Goal: Task Accomplishment & Management: Manage account settings

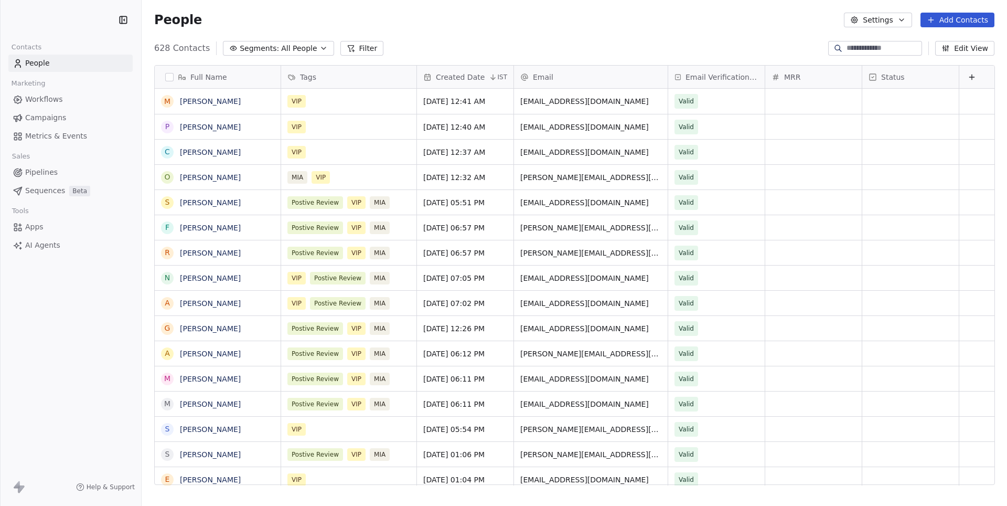
scroll to position [445, 865]
click at [70, 112] on link "Campaigns" at bounding box center [70, 117] width 124 height 17
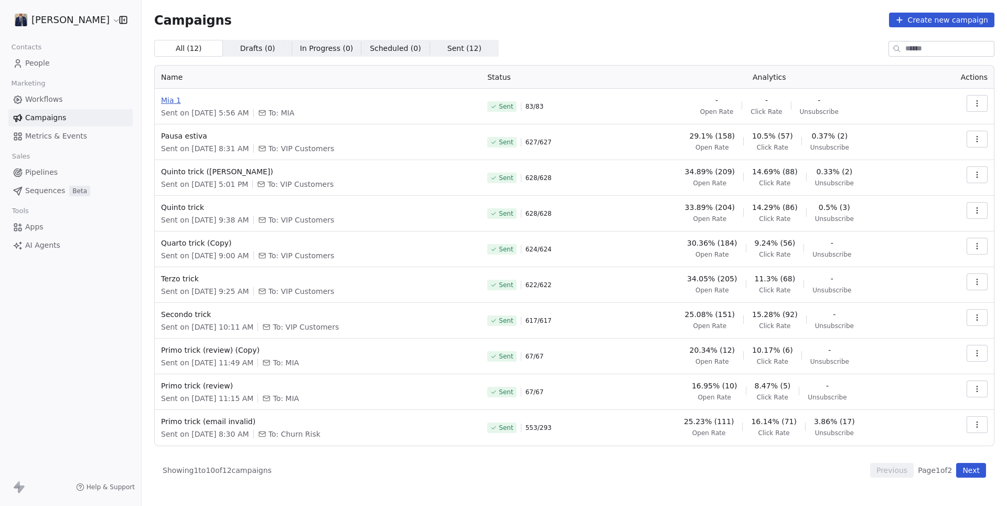
click at [169, 101] on span "Mia 1" at bounding box center [318, 100] width 314 height 10
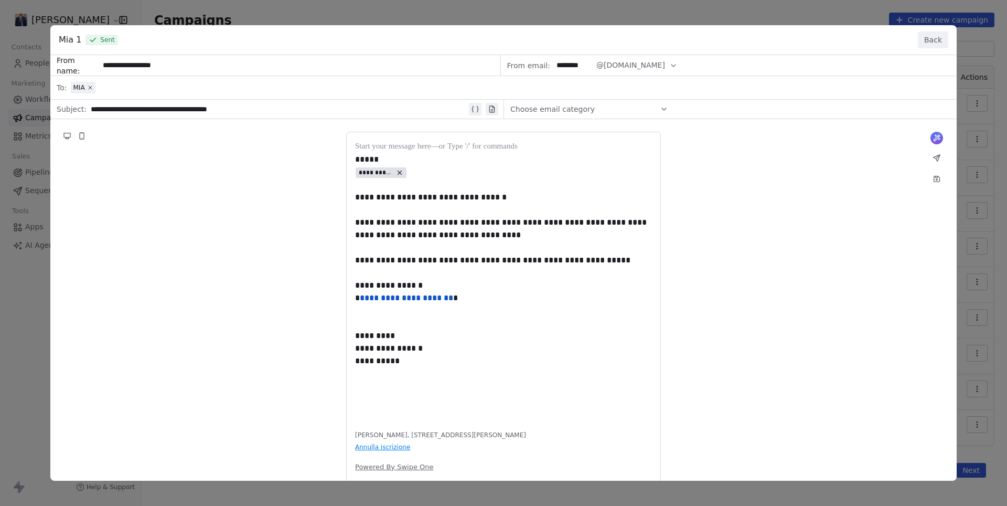
click at [936, 41] on button "Back" at bounding box center [933, 39] width 30 height 17
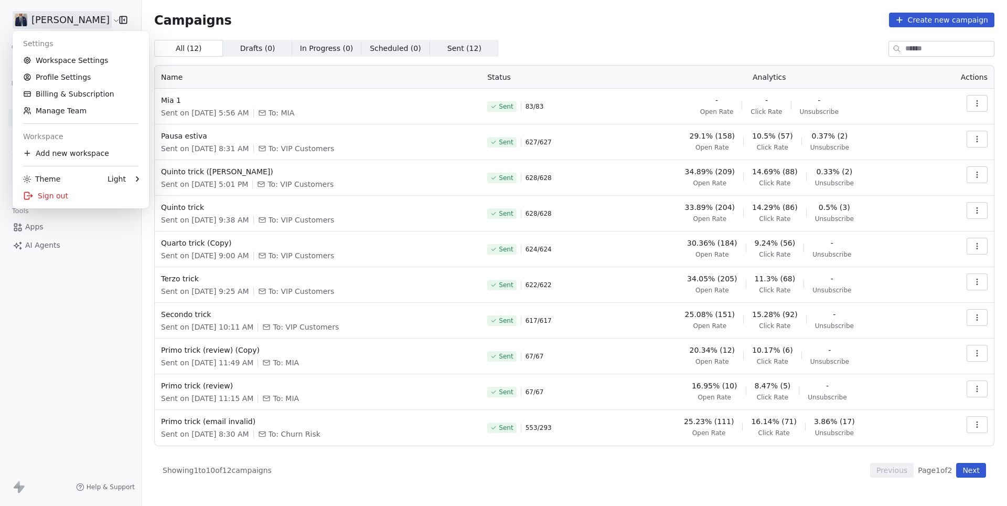
click at [64, 19] on html "[PERSON_NAME] Contacts People Marketing Workflows Campaigns Metrics & Events Sa…" at bounding box center [503, 253] width 1007 height 506
click at [63, 55] on link "Workspace Settings" at bounding box center [81, 60] width 128 height 17
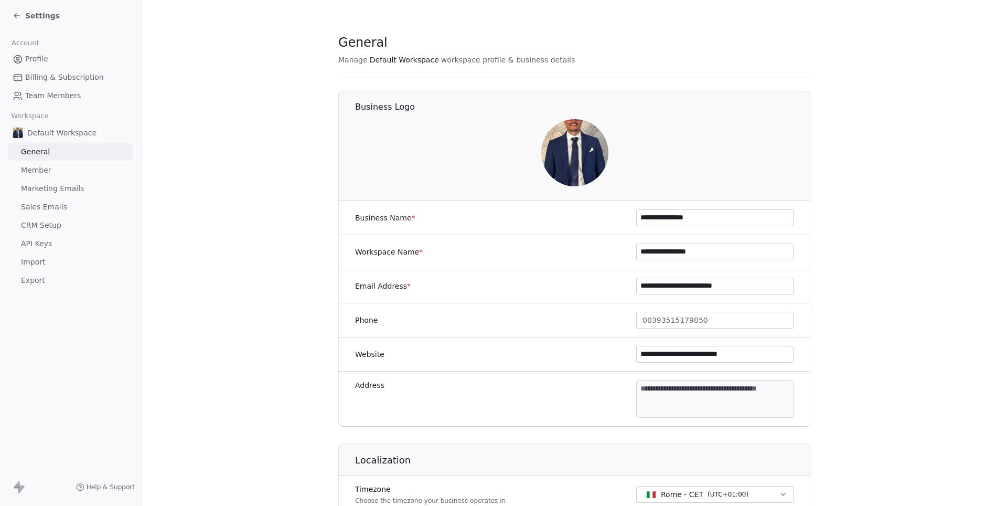
click at [38, 172] on span "Member" at bounding box center [36, 170] width 30 height 11
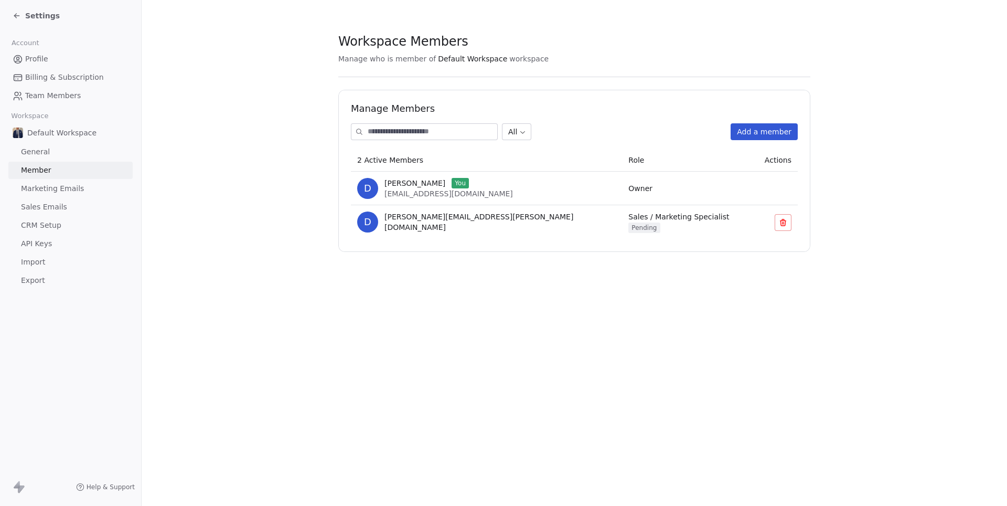
click at [46, 185] on span "Marketing Emails" at bounding box center [52, 188] width 63 height 11
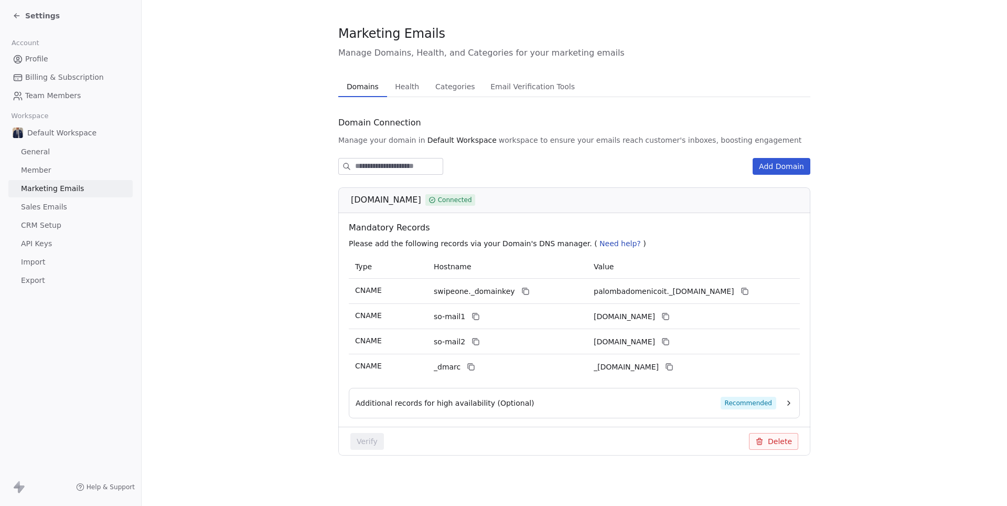
scroll to position [9, 0]
click at [521, 294] on icon at bounding box center [525, 291] width 8 height 8
click at [413, 200] on span "[DOMAIN_NAME]" at bounding box center [386, 200] width 70 height 13
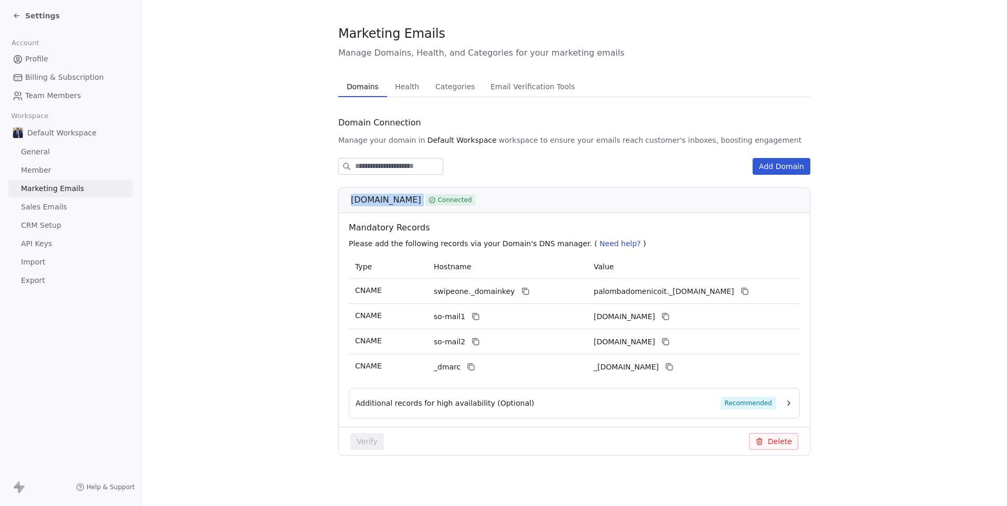
copy div "[DOMAIN_NAME]"
click at [742, 292] on icon at bounding box center [745, 291] width 8 height 8
click at [477, 317] on icon at bounding box center [476, 316] width 8 height 8
click at [471, 364] on icon at bounding box center [470, 366] width 5 height 5
